Goal: Task Accomplishment & Management: Use online tool/utility

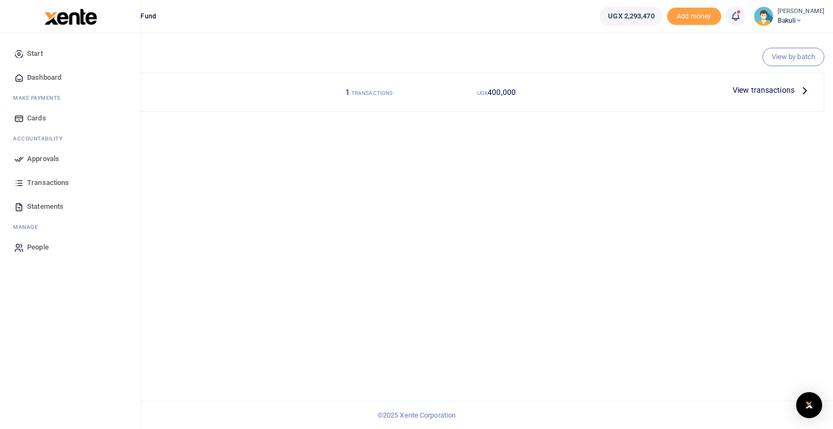
click at [18, 159] on icon at bounding box center [19, 159] width 10 height 10
click at [16, 159] on icon at bounding box center [19, 159] width 10 height 10
click at [21, 163] on icon at bounding box center [19, 159] width 10 height 10
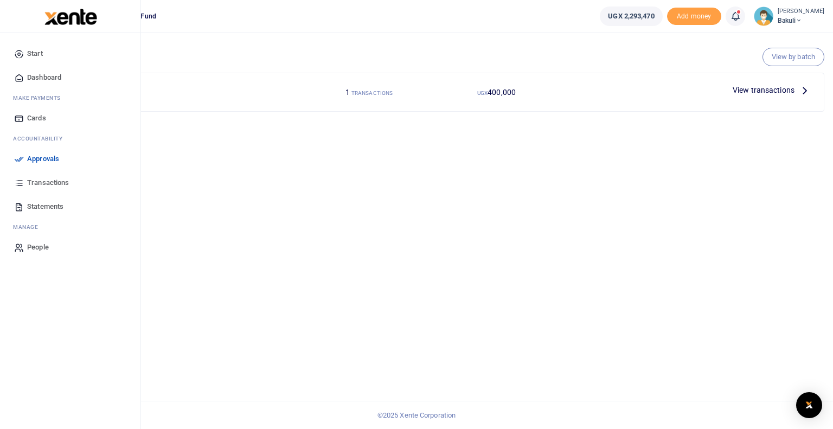
click at [19, 159] on icon at bounding box center [19, 159] width 10 height 10
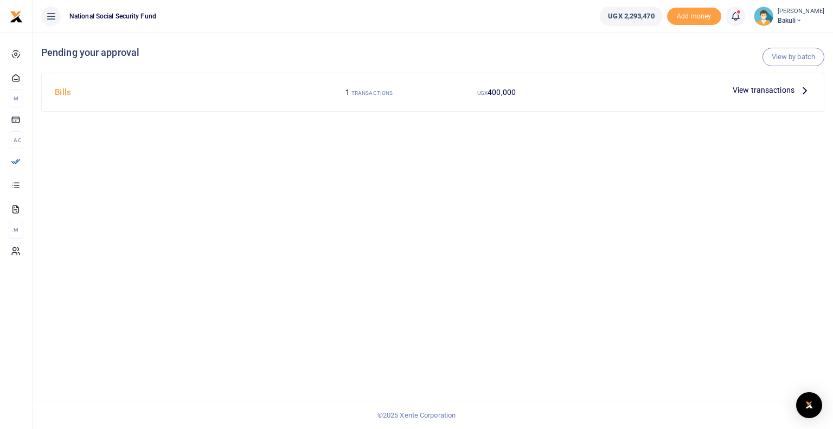
click at [759, 84] on span "View transactions" at bounding box center [764, 90] width 62 height 12
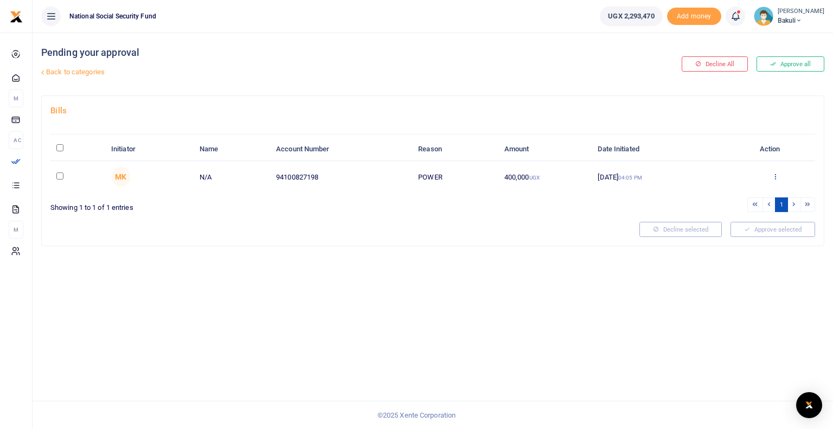
click at [775, 175] on icon at bounding box center [775, 177] width 7 height 8
click at [729, 195] on link "Approve" at bounding box center [736, 194] width 86 height 15
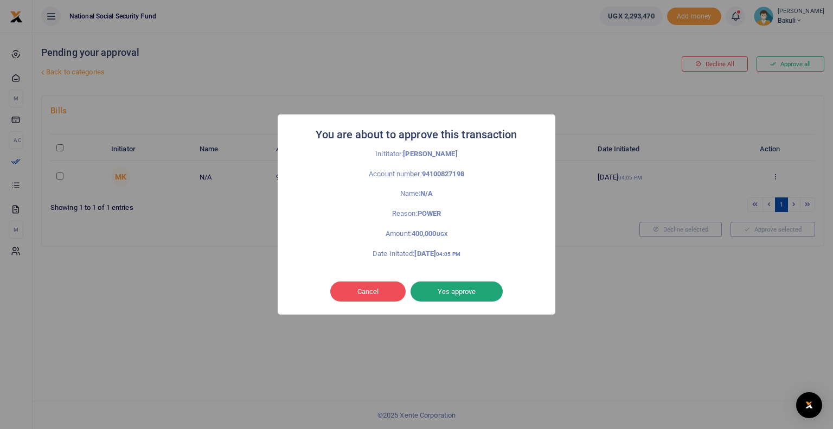
click at [449, 294] on button "Yes approve" at bounding box center [457, 292] width 92 height 21
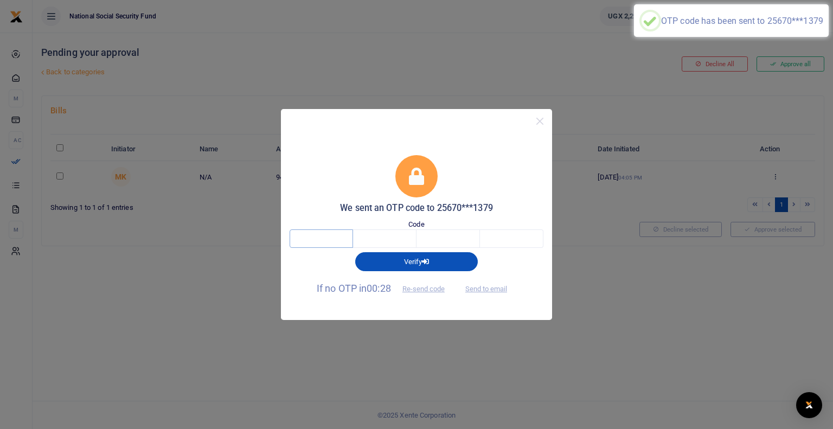
click at [317, 244] on input "text" at bounding box center [321, 238] width 63 height 18
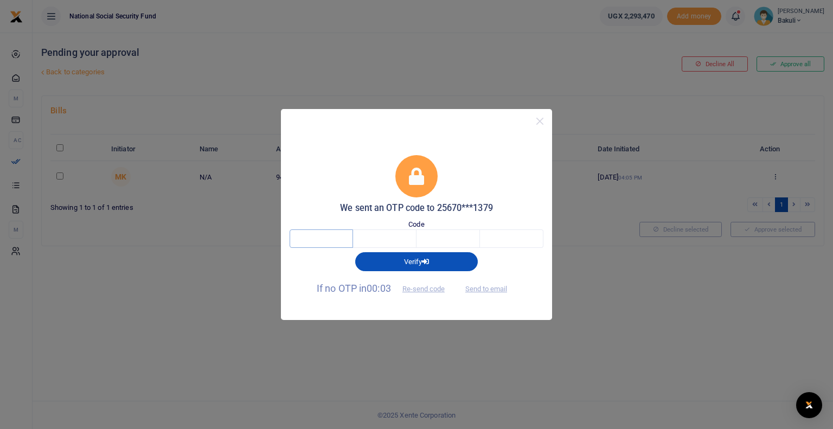
click at [323, 238] on input "text" at bounding box center [321, 238] width 63 height 18
type input "7"
type input "4"
type input "3"
type input "0"
